Goal: Check status: Check status

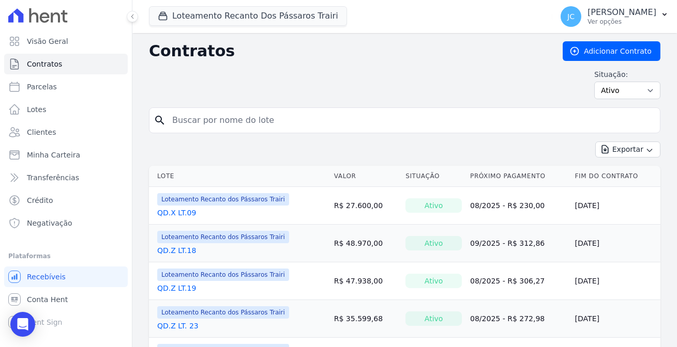
click at [185, 118] on input "search" at bounding box center [410, 120] width 489 height 21
type input "16"
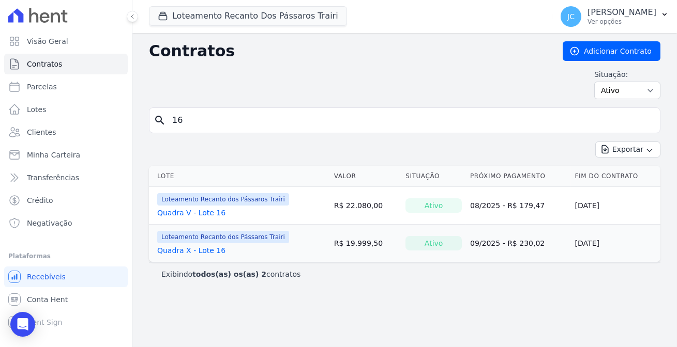
click at [182, 246] on link "Quadra X - Lote 16" at bounding box center [191, 251] width 68 height 10
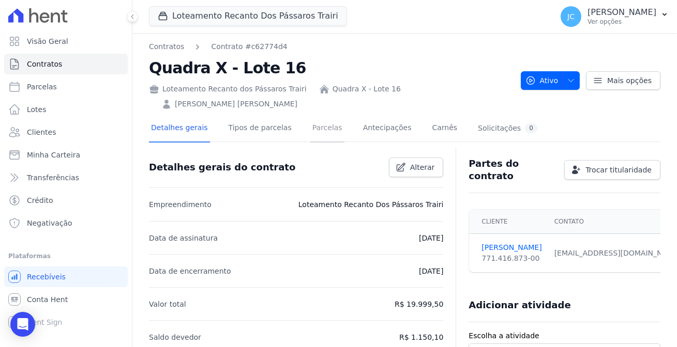
click at [310, 115] on link "Parcelas" at bounding box center [327, 128] width 34 height 27
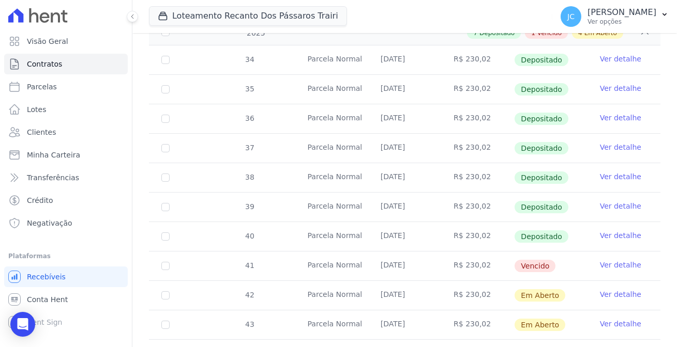
scroll to position [282, 0]
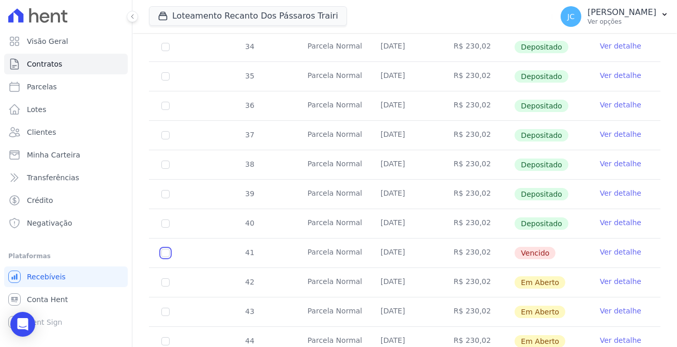
click at [161, 249] on input "checkbox" at bounding box center [165, 253] width 8 height 8
checkbox input "true"
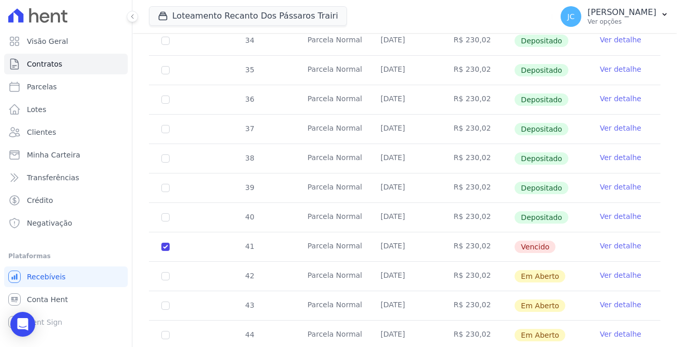
click at [615, 241] on link "Ver detalhe" at bounding box center [620, 246] width 41 height 10
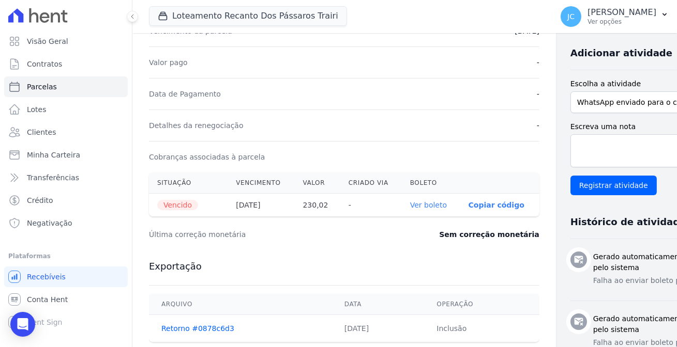
scroll to position [235, 0]
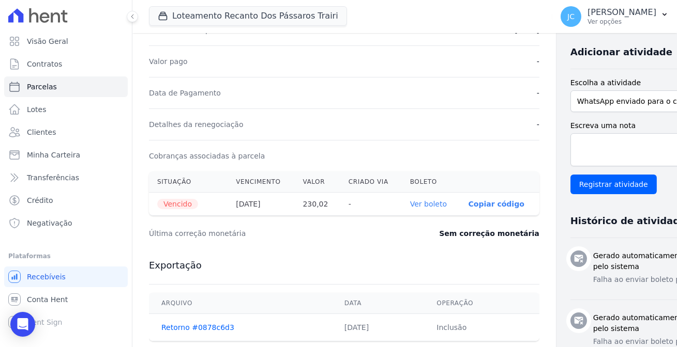
click at [410, 200] on link "Ver boleto" at bounding box center [428, 204] width 37 height 8
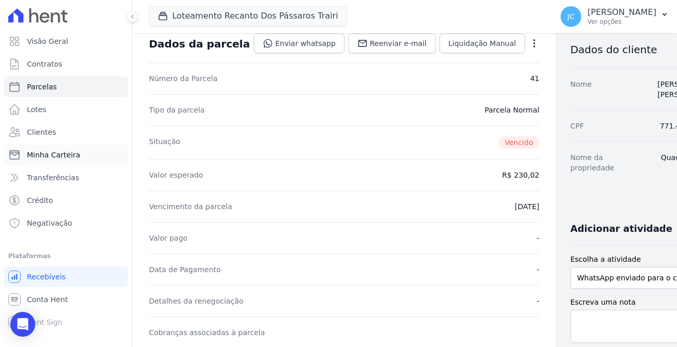
scroll to position [47, 0]
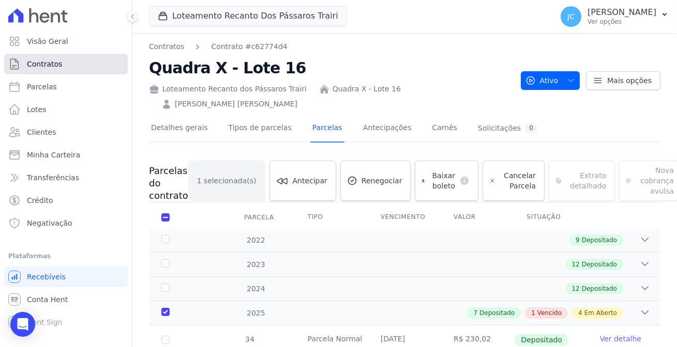
click at [47, 59] on span "Contratos" at bounding box center [44, 64] width 35 height 10
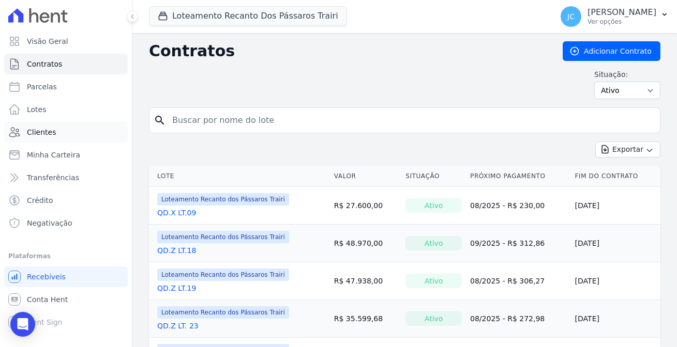
drag, startPoint x: 202, startPoint y: 118, endPoint x: 113, endPoint y: 118, distance: 88.9
click at [113, 118] on div "Visão Geral Contratos [GEOGRAPHIC_DATA] Lotes Clientes Minha Carteira Transferê…" at bounding box center [338, 173] width 677 height 347
type input "17"
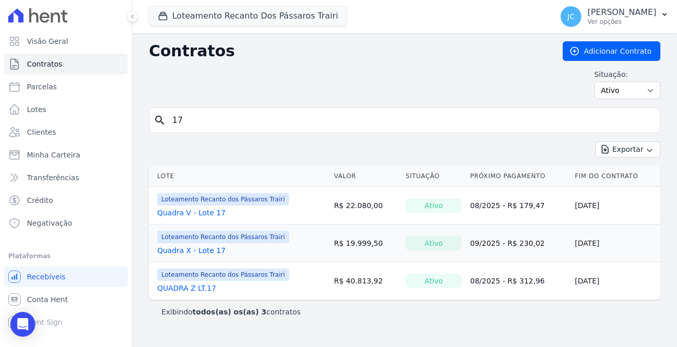
click at [186, 246] on link "Quadra X - Lote 17" at bounding box center [191, 251] width 68 height 10
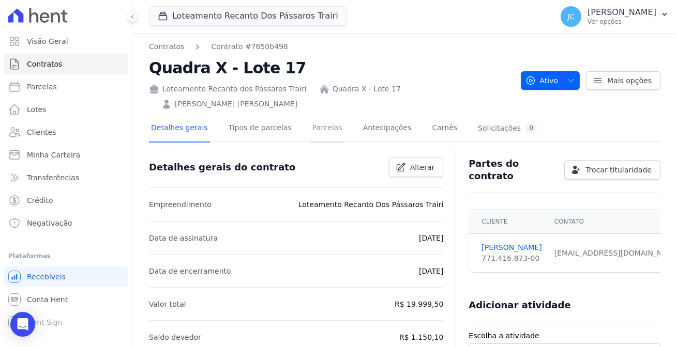
click at [310, 115] on link "Parcelas" at bounding box center [327, 128] width 34 height 27
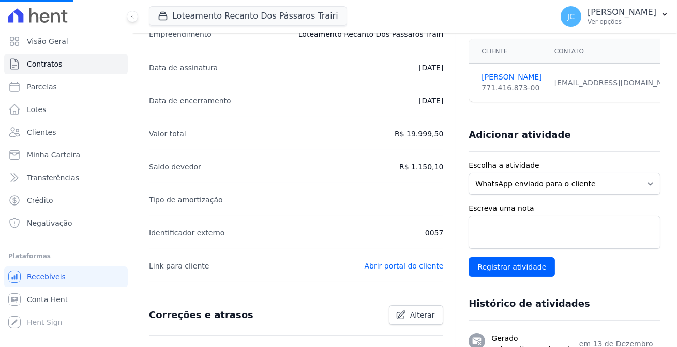
scroll to position [188, 0]
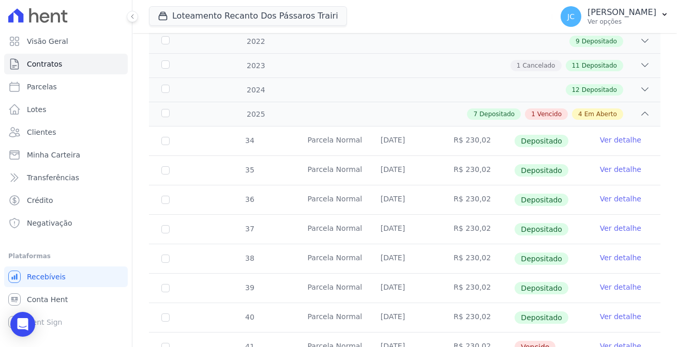
scroll to position [235, 0]
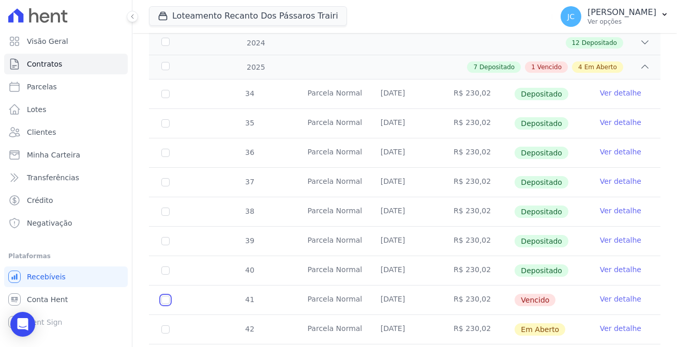
click at [161, 296] on input "checkbox" at bounding box center [165, 300] width 8 height 8
checkbox input "true"
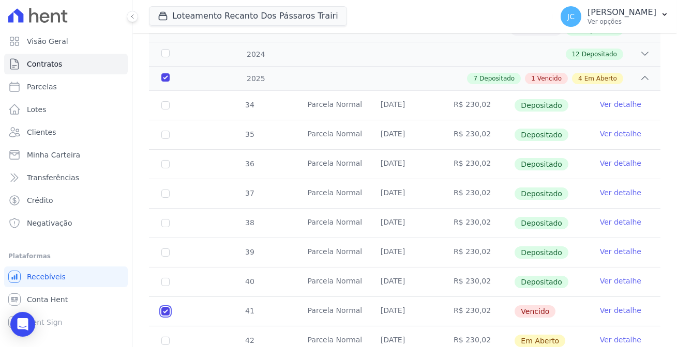
scroll to position [252, 0]
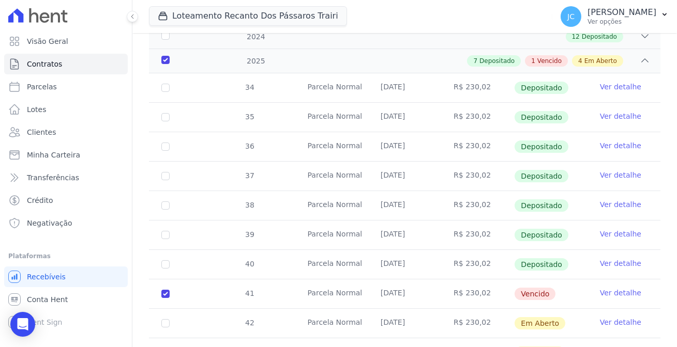
click at [616, 288] on link "Ver detalhe" at bounding box center [620, 293] width 41 height 10
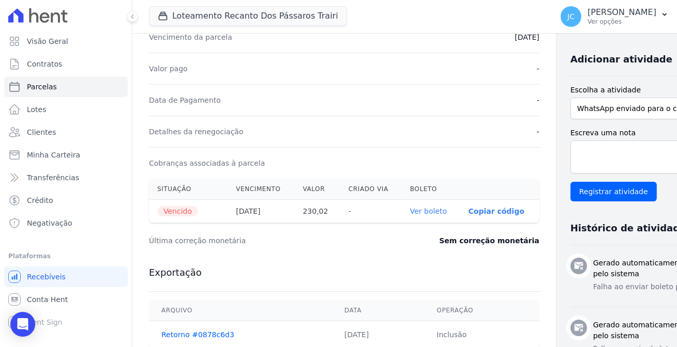
scroll to position [235, 0]
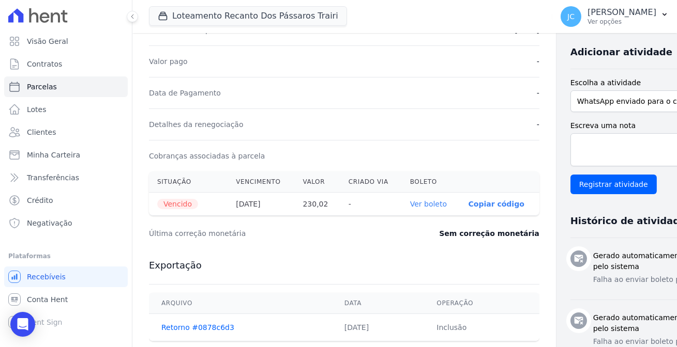
click at [410, 200] on link "Ver boleto" at bounding box center [428, 204] width 37 height 8
